Goal: Transaction & Acquisition: Purchase product/service

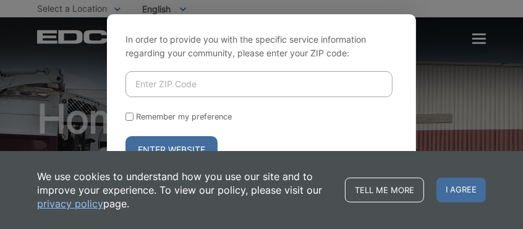
click at [205, 84] on input "Enter ZIP Code" at bounding box center [259, 84] width 267 height 26
type input "91945"
click at [130, 114] on input "Remember my preference" at bounding box center [130, 117] width 8 height 8
checkbox input "true"
click at [163, 144] on button "Enter Website" at bounding box center [172, 149] width 92 height 27
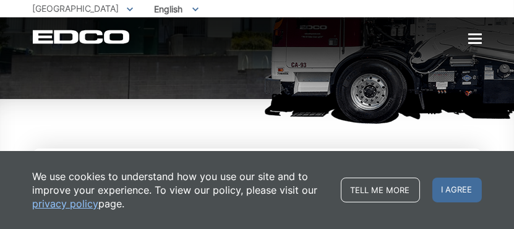
scroll to position [247, 0]
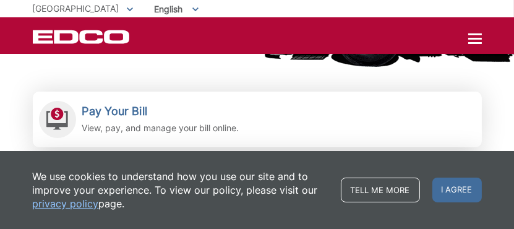
click at [459, 186] on span "I agree" at bounding box center [456, 190] width 49 height 25
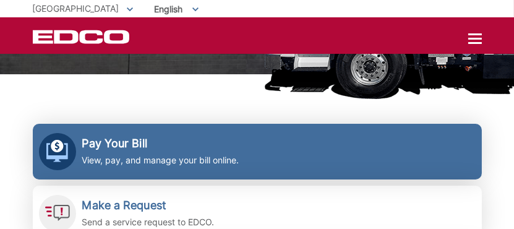
scroll to position [186, 0]
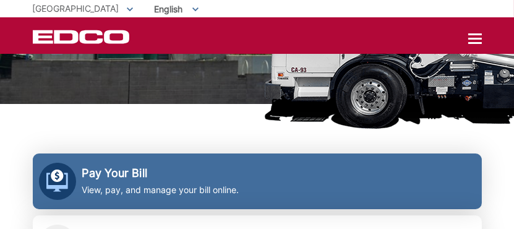
click at [136, 169] on h2 "Pay Your Bill" at bounding box center [160, 173] width 157 height 14
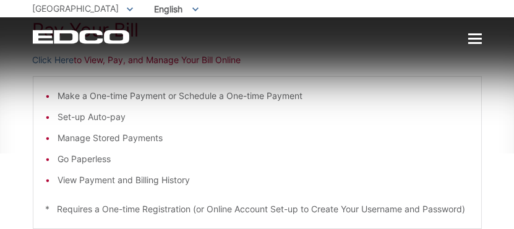
scroll to position [124, 0]
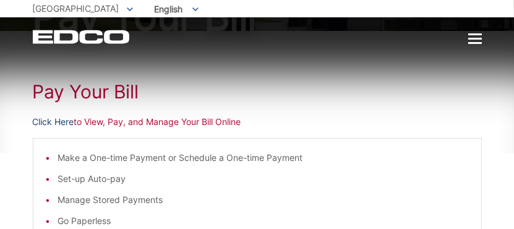
click at [51, 120] on link "Click Here" at bounding box center [53, 122] width 41 height 14
